Goal: Task Accomplishment & Management: Manage account settings

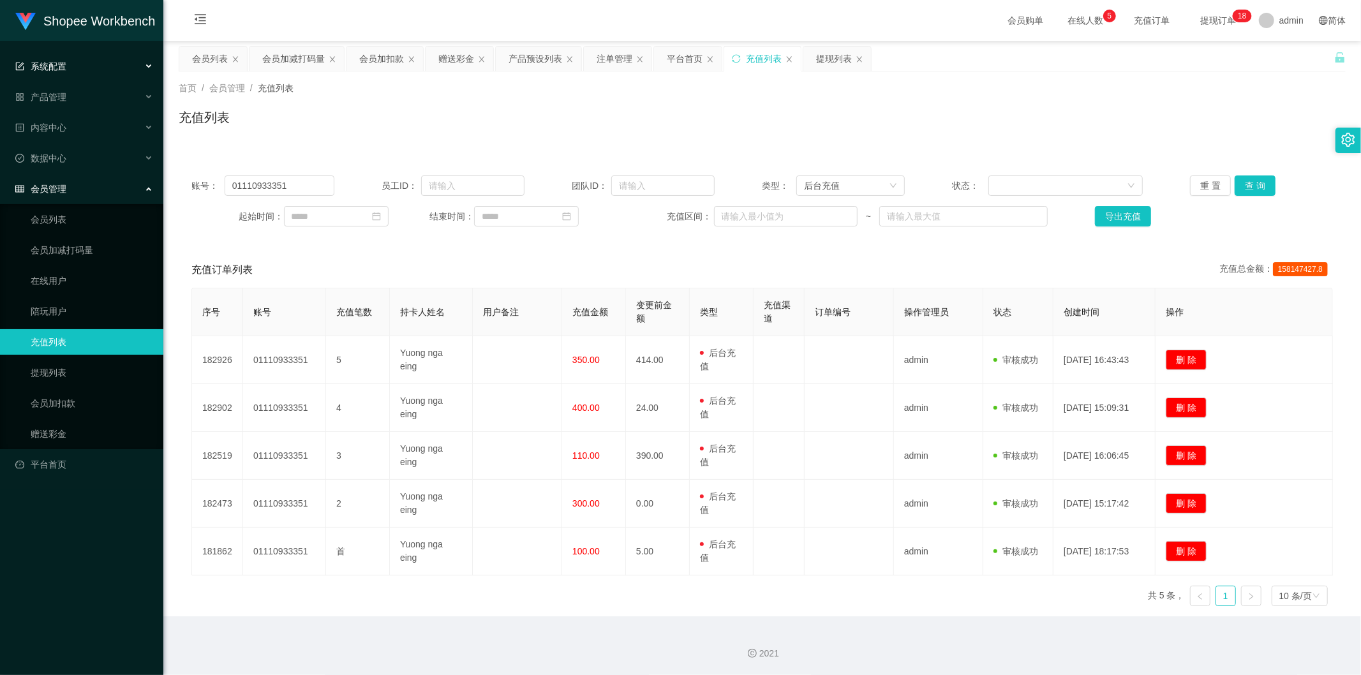
click at [106, 65] on div "系统配置" at bounding box center [81, 67] width 163 height 26
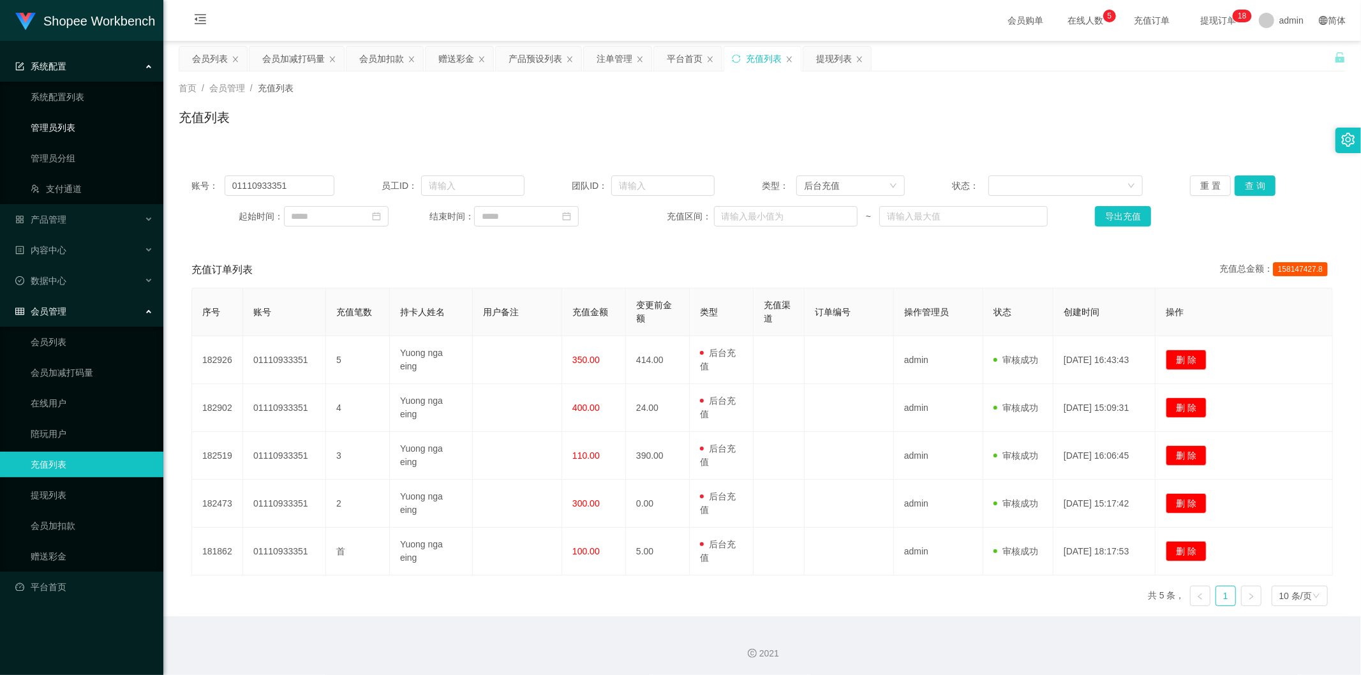
click at [80, 126] on link "管理员列表" at bounding box center [92, 128] width 123 height 26
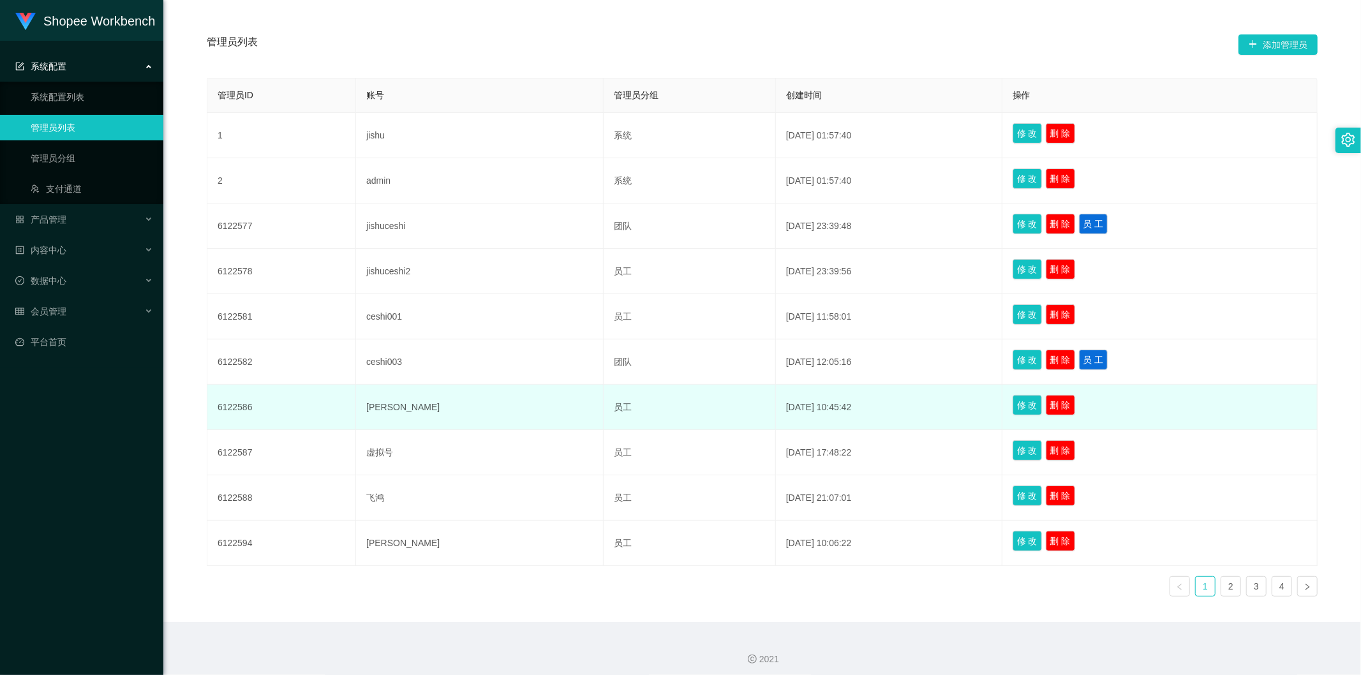
scroll to position [237, 0]
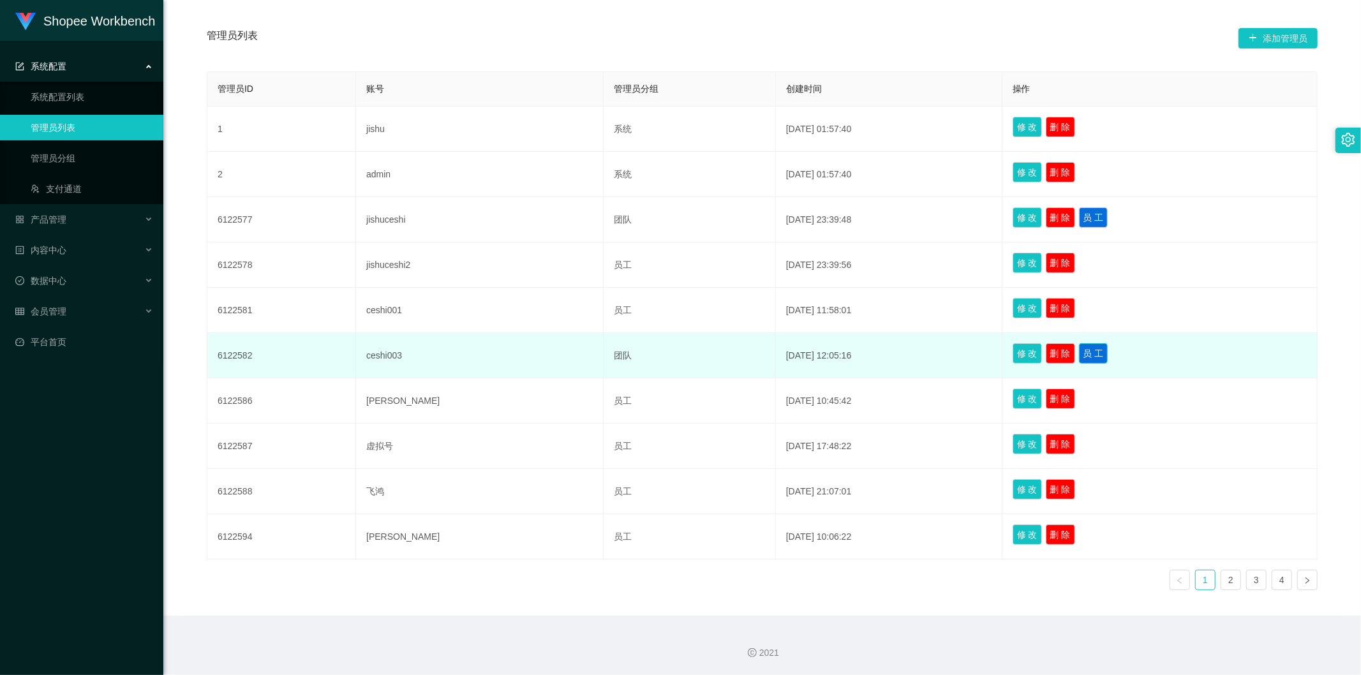
click at [1079, 354] on button "员 工" at bounding box center [1093, 353] width 29 height 20
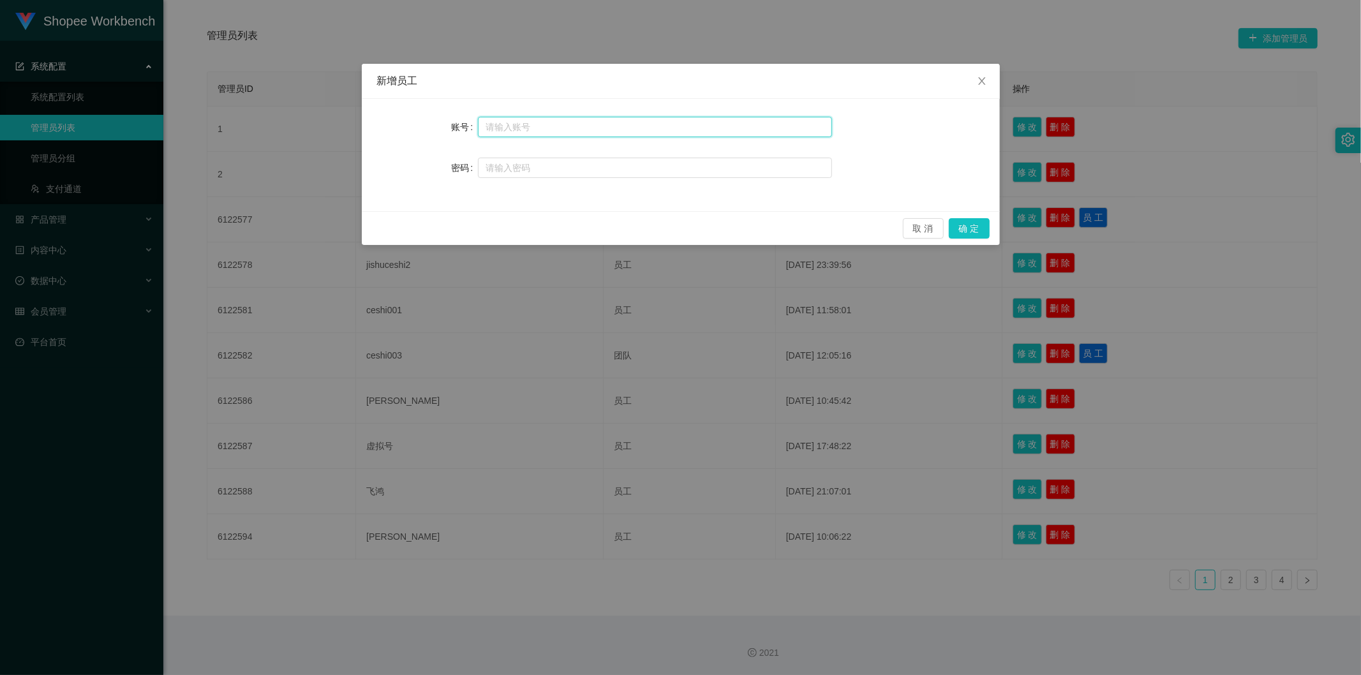
click at [528, 132] on input "text" at bounding box center [655, 127] width 354 height 20
type input "小明"
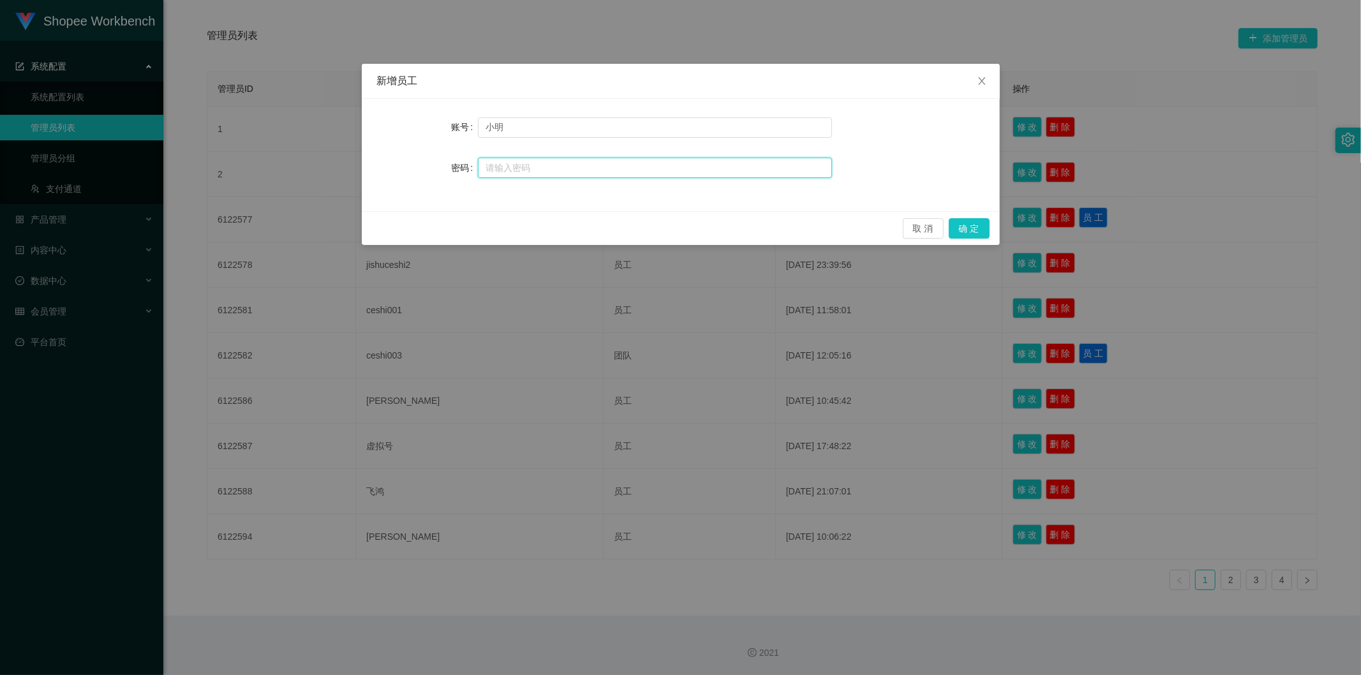
click at [558, 163] on input "text" at bounding box center [655, 168] width 354 height 20
type input "123123"
click at [987, 234] on button "确 定" at bounding box center [969, 228] width 41 height 20
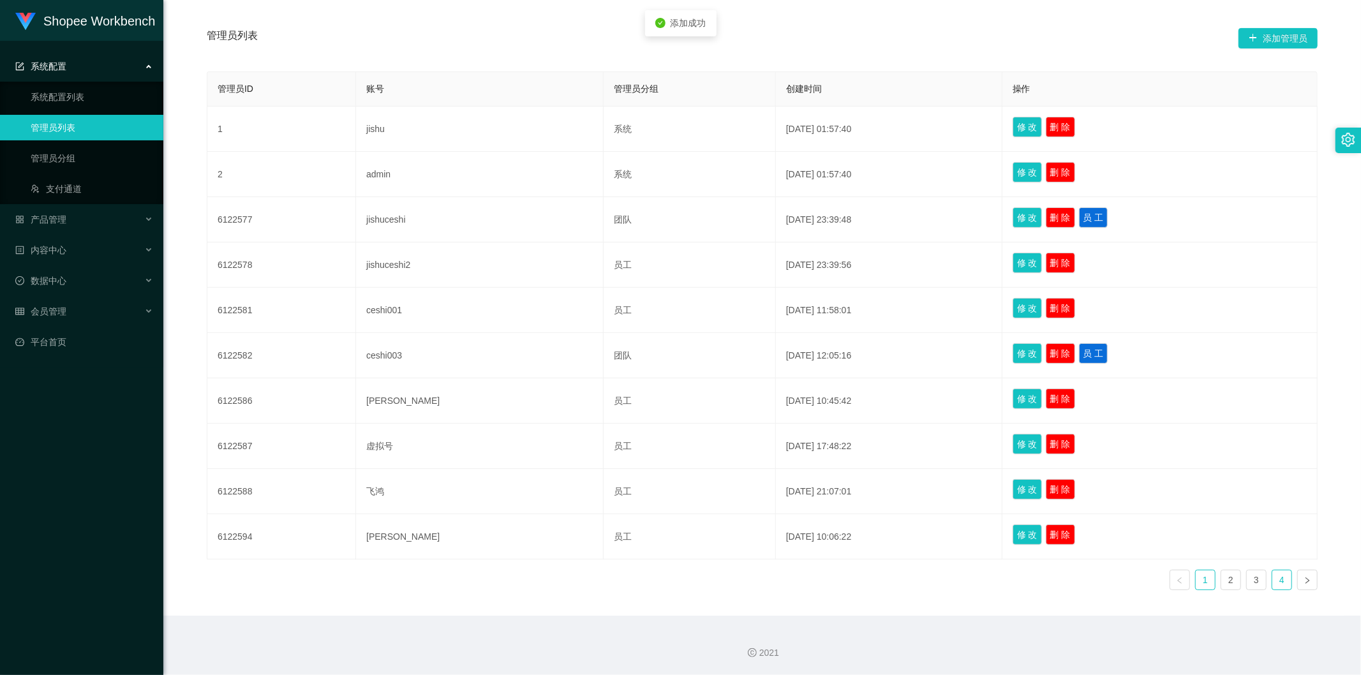
click at [1278, 582] on link "4" at bounding box center [1281, 580] width 19 height 19
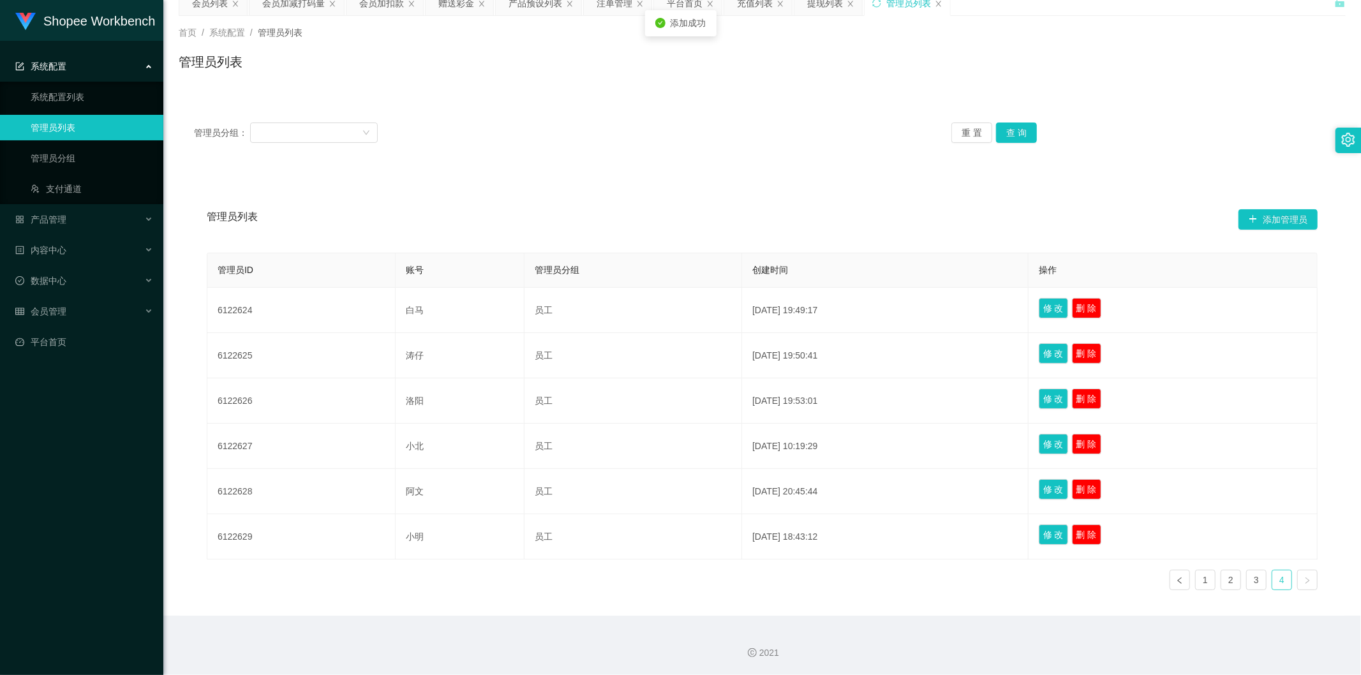
scroll to position [55, 0]
